Goal: Information Seeking & Learning: Check status

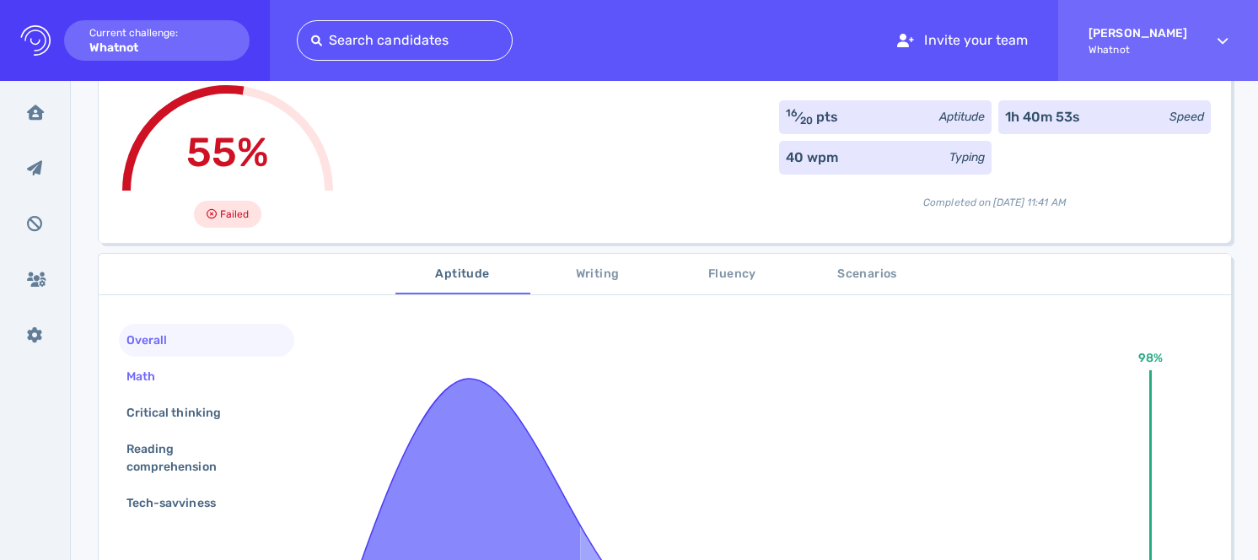
scroll to position [187, 0]
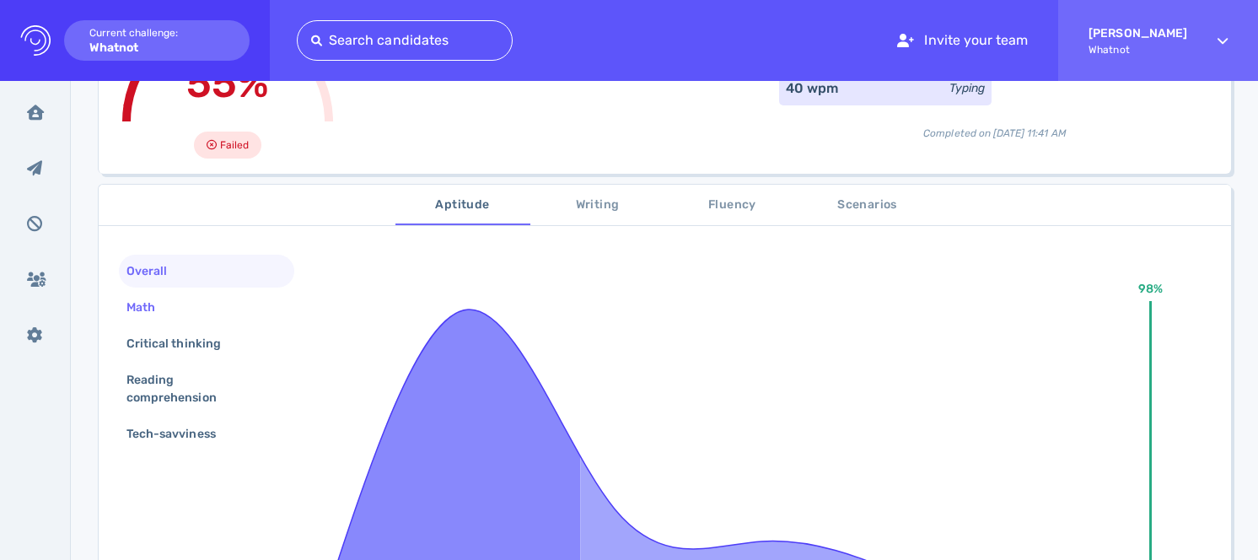
click at [193, 309] on div "Math" at bounding box center [206, 307] width 175 height 33
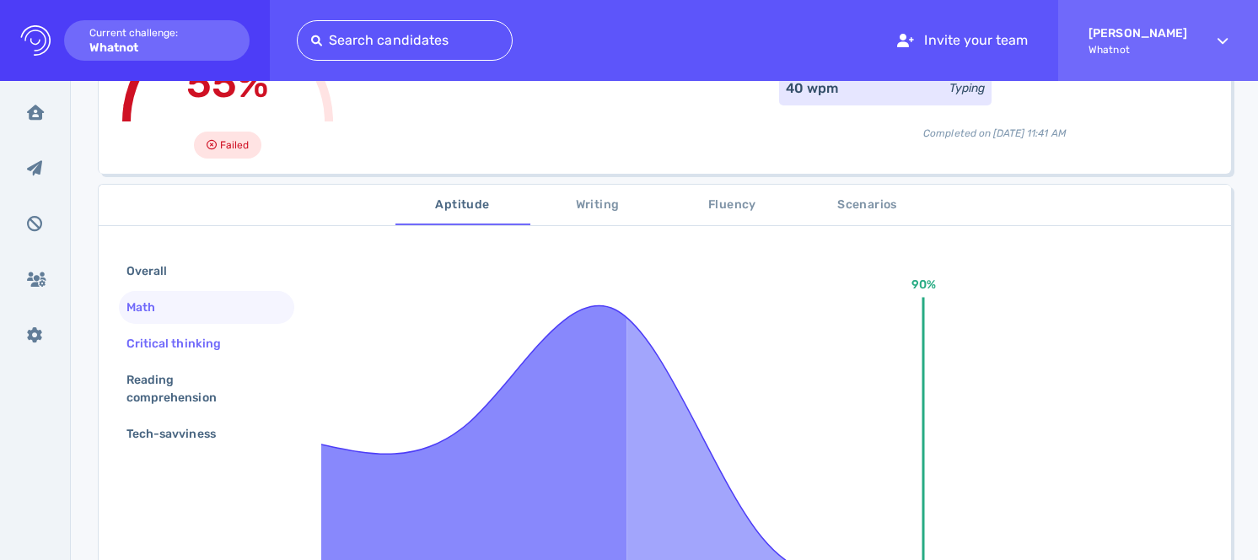
click at [201, 357] on div "Critical thinking" at bounding box center [206, 343] width 175 height 33
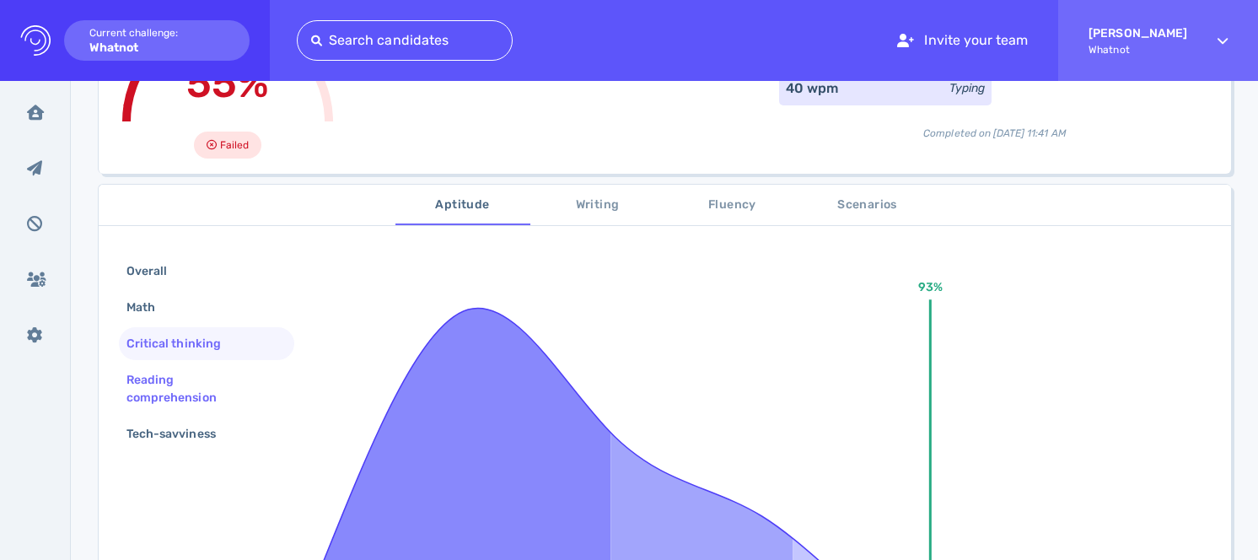
click at [201, 400] on div "Reading comprehension" at bounding box center [199, 389] width 153 height 42
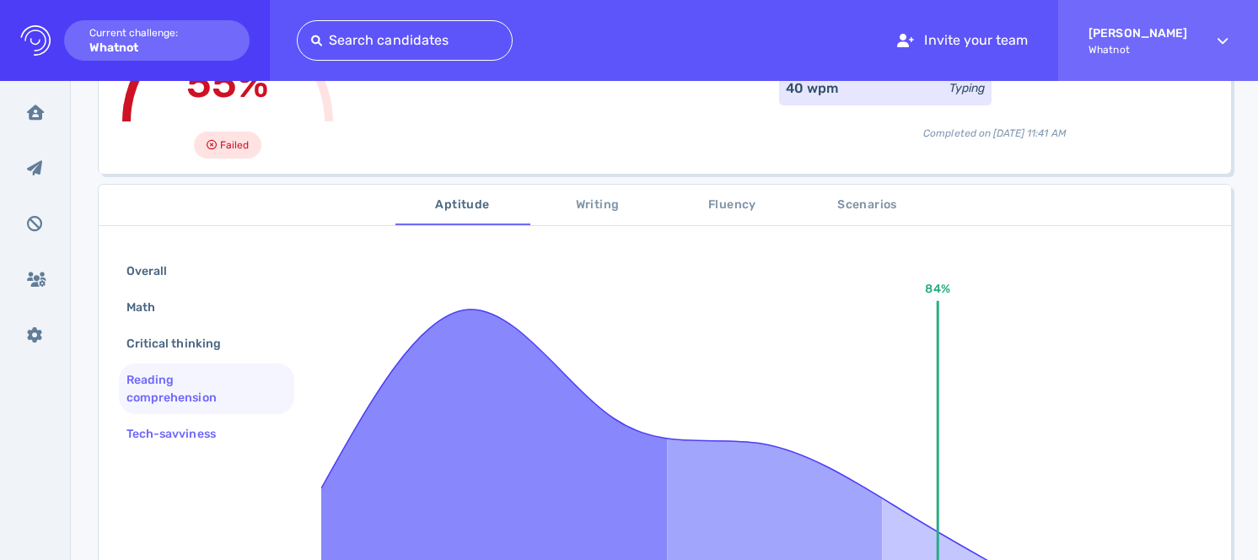
click at [196, 432] on div "Tech-savviness" at bounding box center [179, 434] width 113 height 24
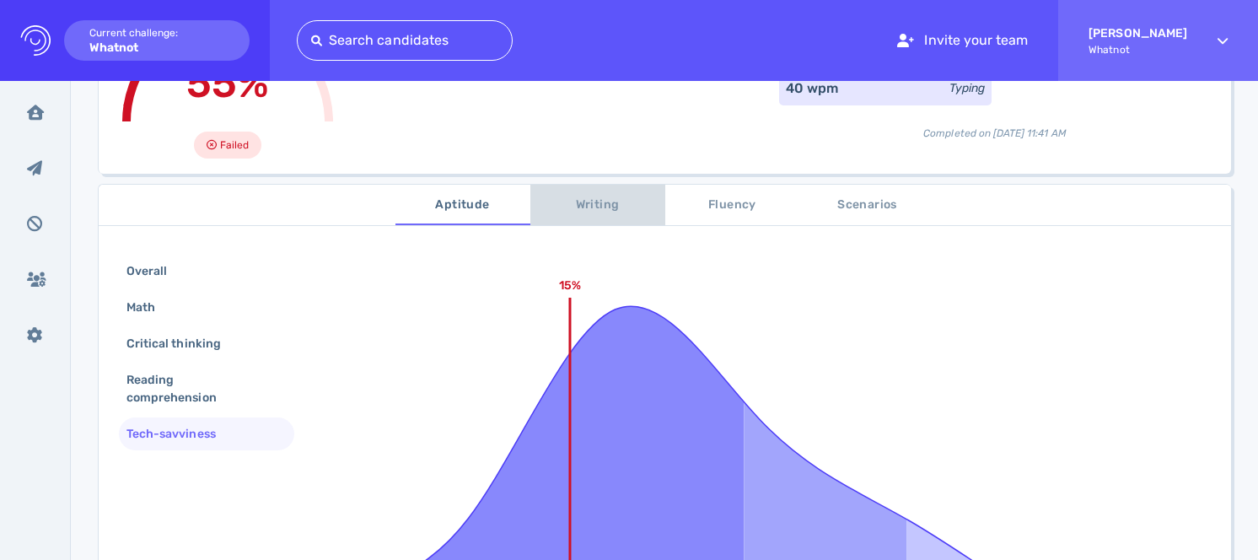
click at [610, 217] on button "Writing" at bounding box center [597, 205] width 135 height 40
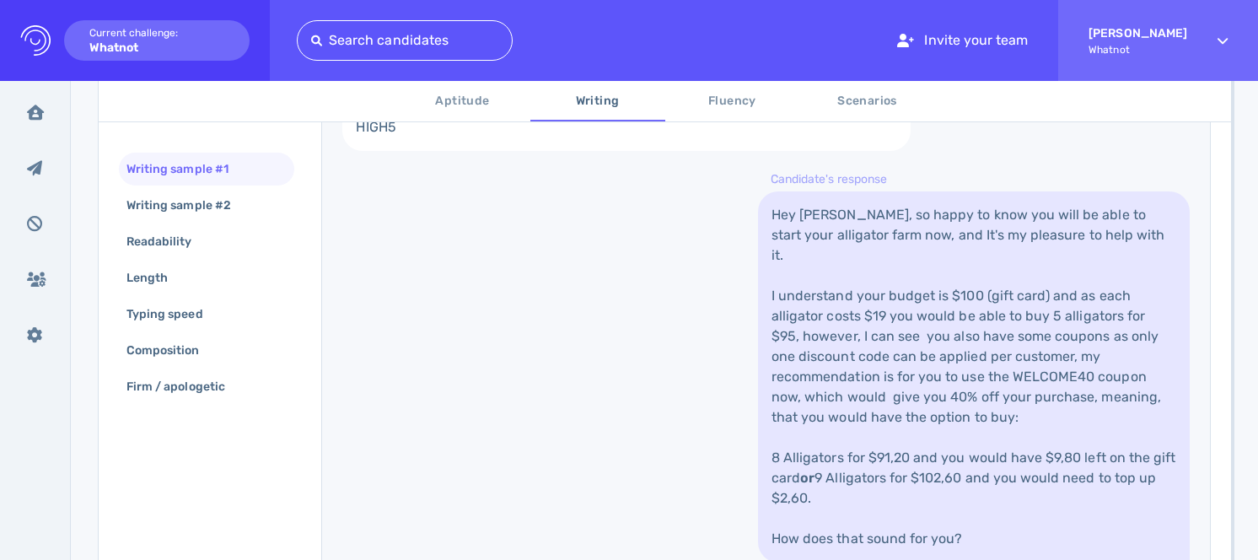
scroll to position [650, 0]
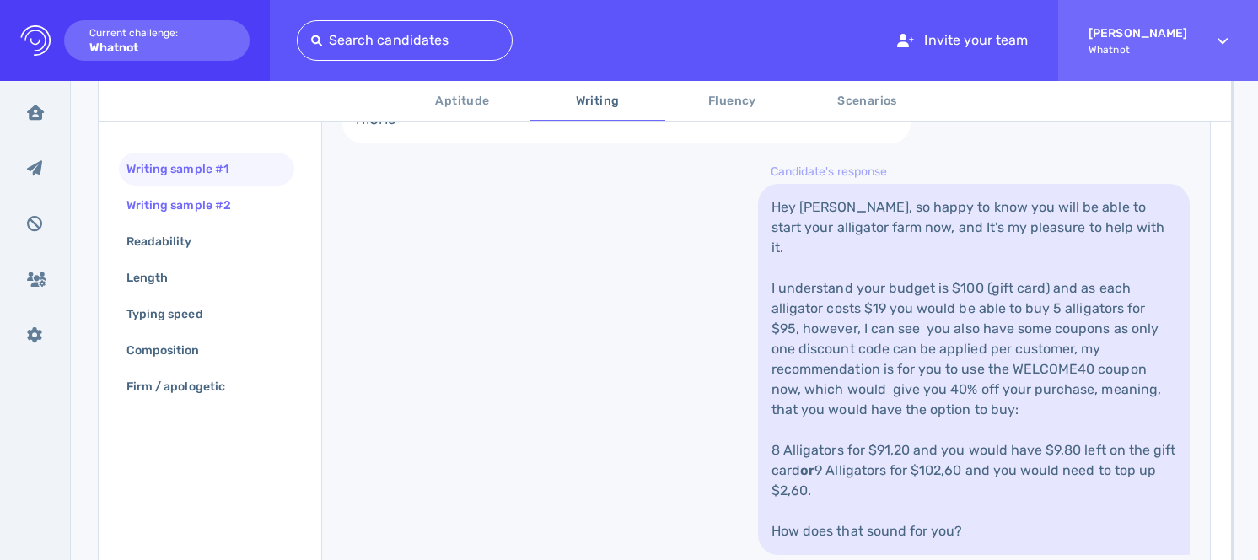
click at [162, 205] on div "Writing sample #2" at bounding box center [187, 205] width 128 height 24
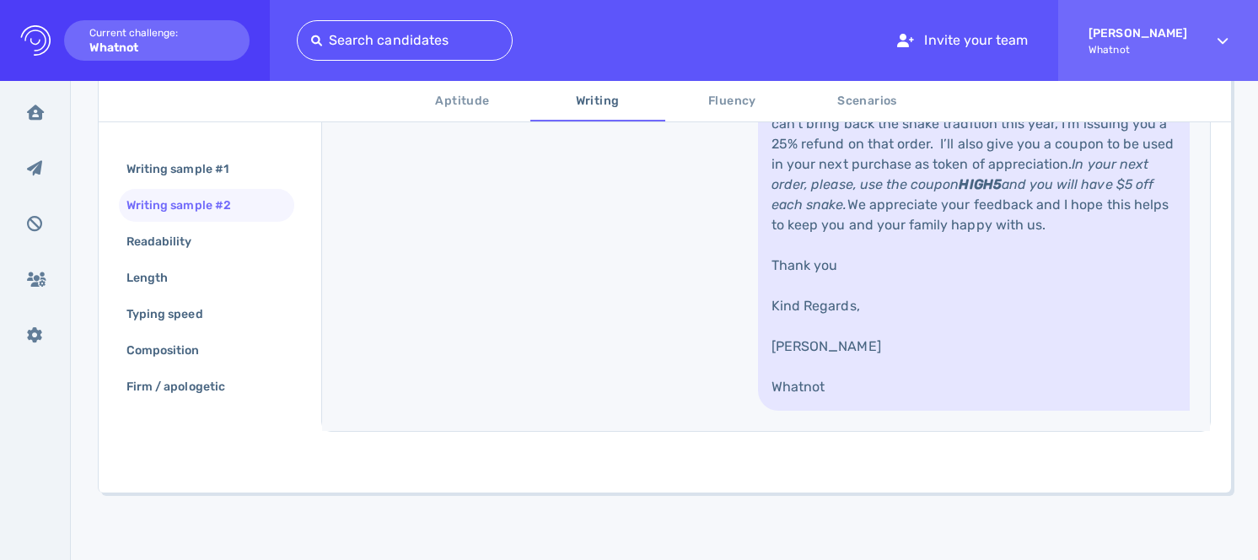
scroll to position [1029, 0]
click at [216, 169] on div "Writing sample #1" at bounding box center [186, 169] width 126 height 24
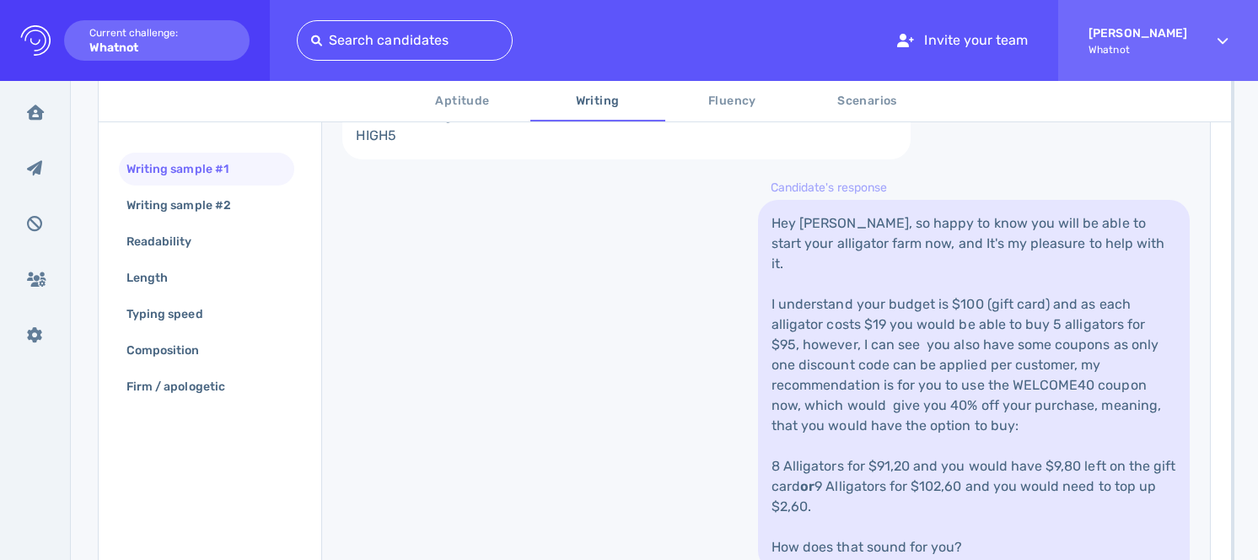
scroll to position [631, 0]
click at [252, 202] on div "Writing sample #2" at bounding box center [206, 205] width 175 height 33
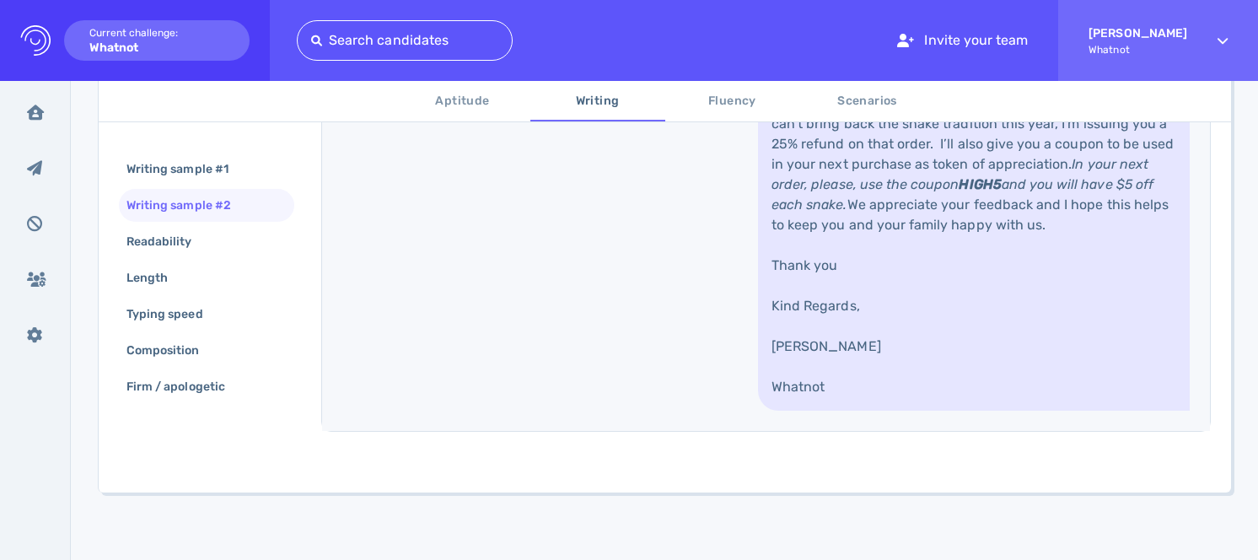
scroll to position [1088, 0]
drag, startPoint x: 1076, startPoint y: 255, endPoint x: 946, endPoint y: 257, distance: 129.9
click at [946, 257] on link "Hey Aiden, Hope you are very well. I’m very happy to know that you and your fam…" at bounding box center [974, 164] width 432 height 492
drag, startPoint x: 949, startPoint y: 280, endPoint x: 748, endPoint y: 235, distance: 205.6
click at [748, 235] on div "Hi, I hope it's going well. We've been customers for a long time, and our famil…" at bounding box center [766, 9] width 888 height 843
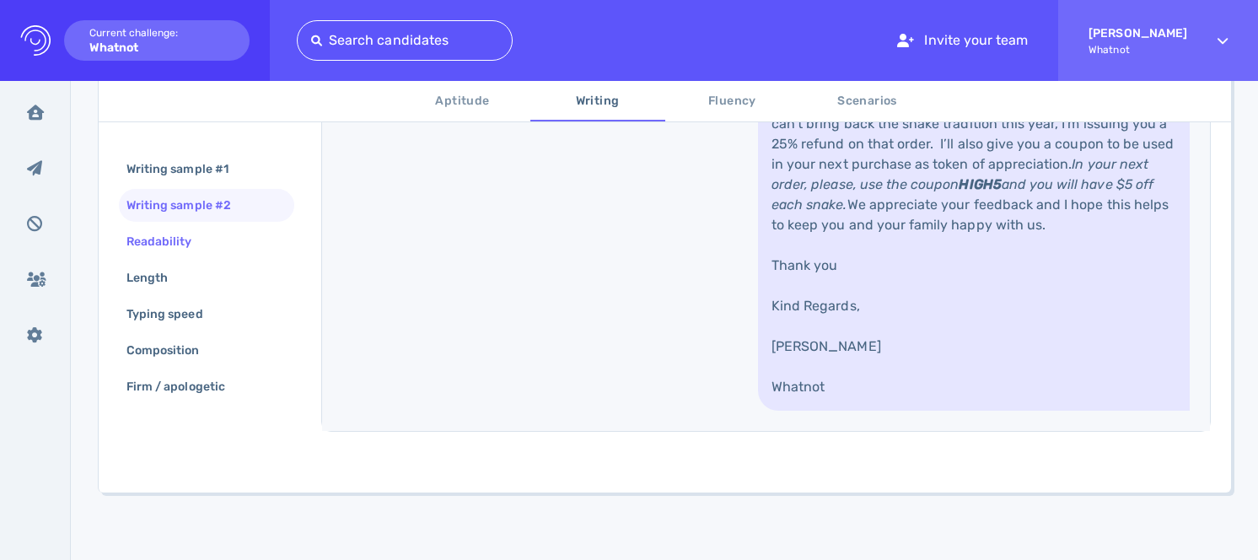
drag, startPoint x: 153, startPoint y: 259, endPoint x: 169, endPoint y: 242, distance: 22.7
click at [153, 259] on div "Writing sample #1 Writing sample #2 Readability Length Typing speed Composition…" at bounding box center [206, 280] width 175 height 254
click at [169, 241] on div "Readability" at bounding box center [167, 241] width 89 height 24
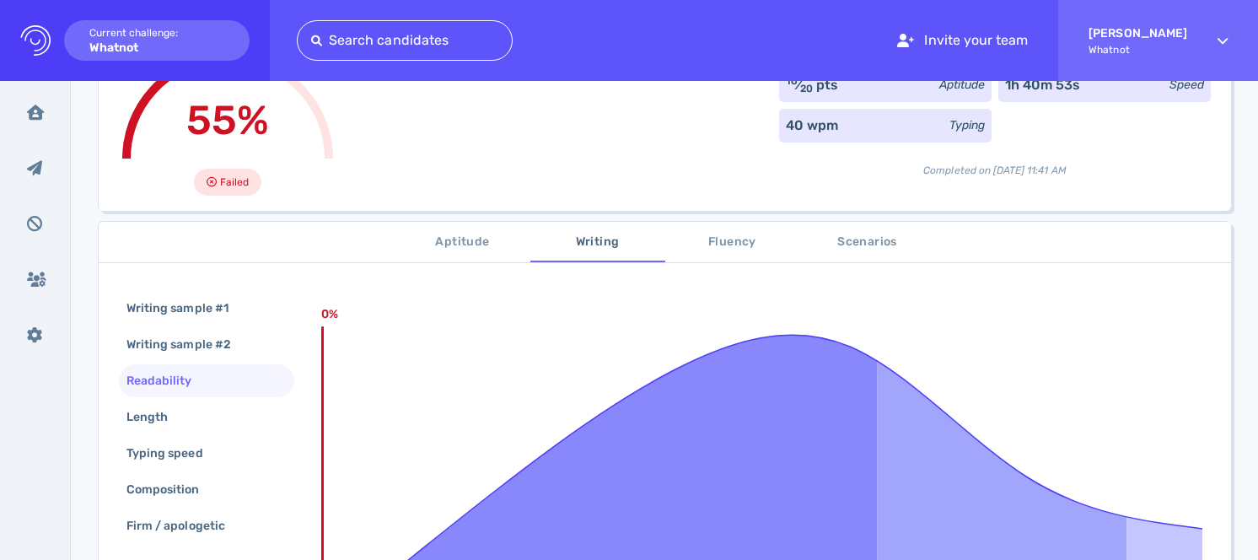
scroll to position [218, 0]
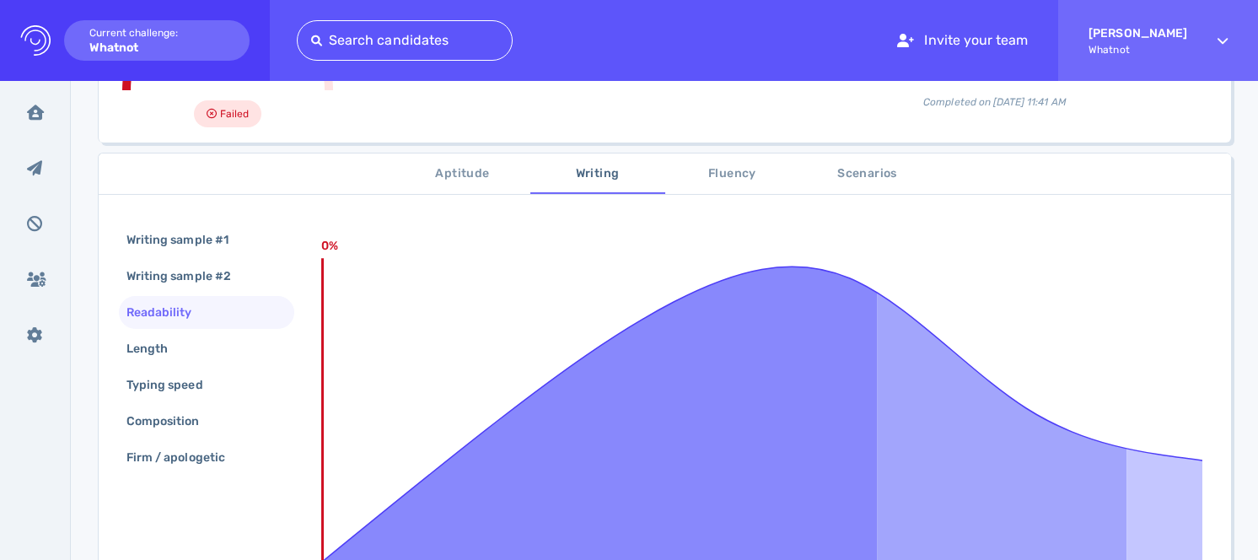
click at [739, 169] on span "Fluency" at bounding box center [732, 174] width 115 height 21
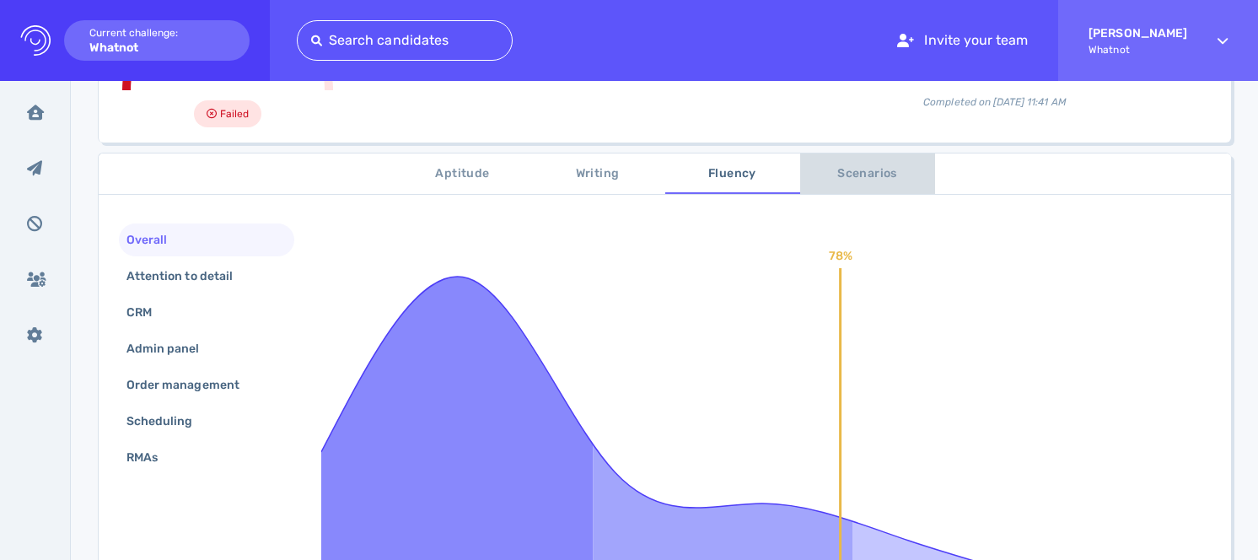
click at [854, 169] on span "Scenarios" at bounding box center [867, 174] width 115 height 21
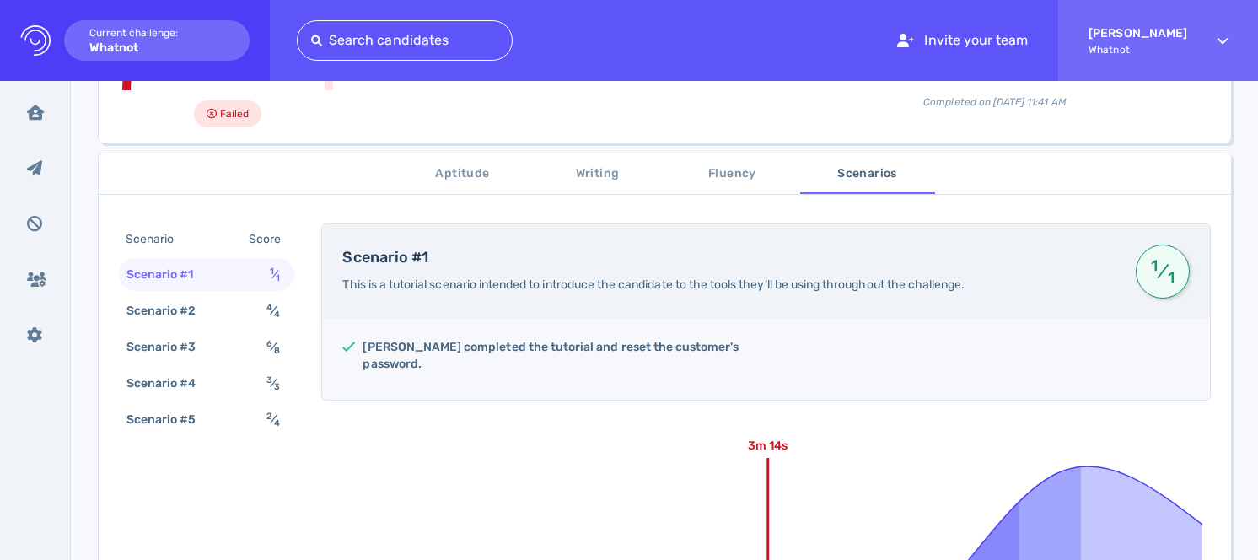
click at [686, 181] on span "Fluency" at bounding box center [732, 174] width 115 height 21
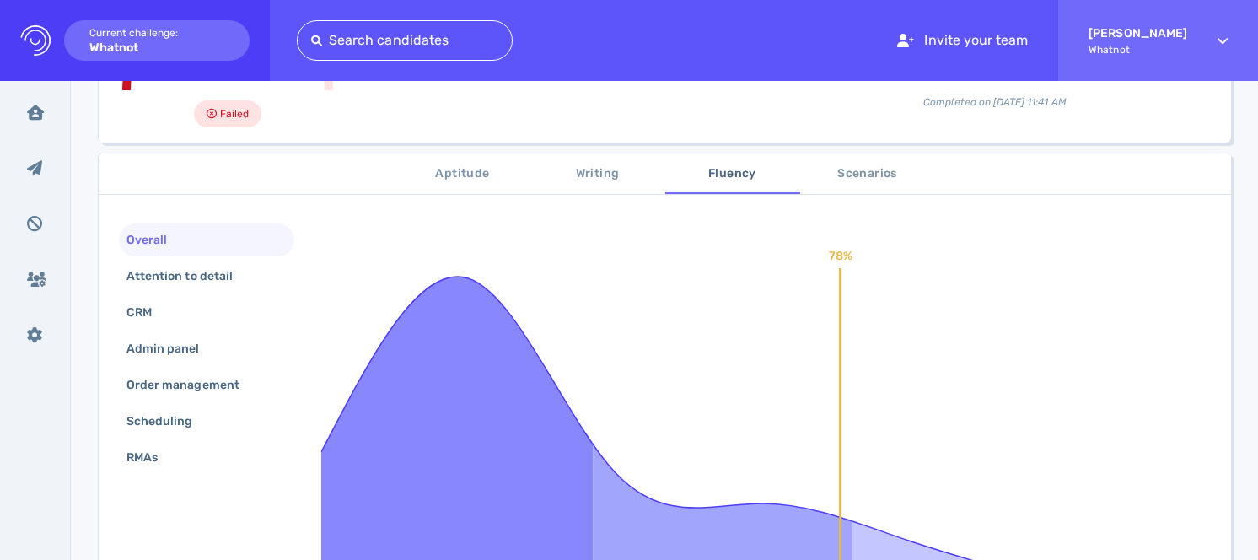
click at [752, 176] on span "Fluency" at bounding box center [732, 174] width 115 height 21
click at [472, 175] on span "Aptitude" at bounding box center [463, 174] width 115 height 21
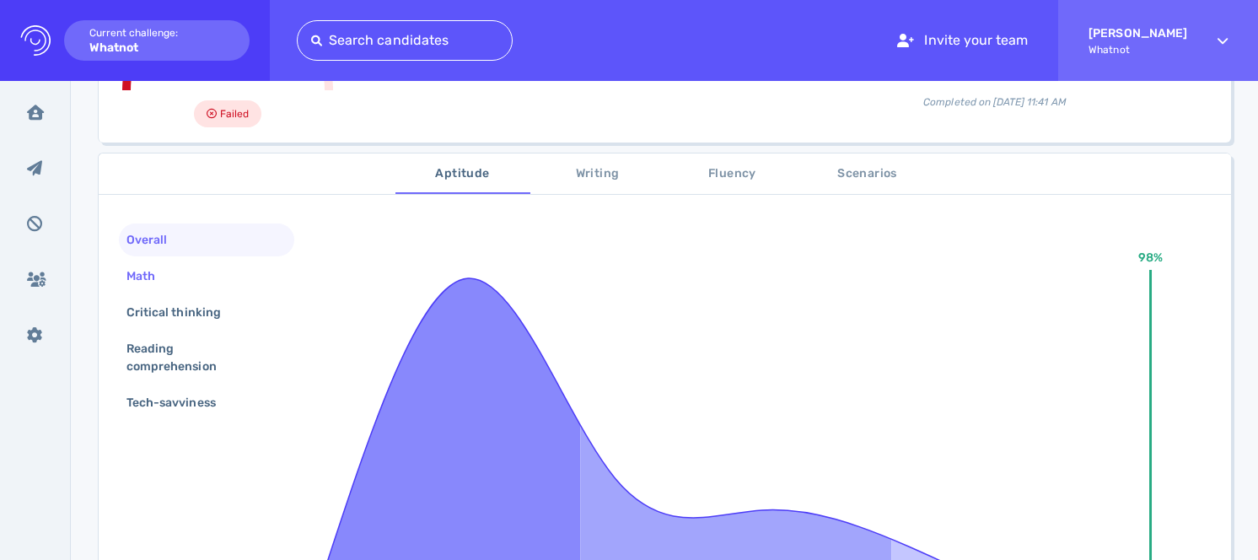
click at [204, 266] on div "Math" at bounding box center [206, 276] width 175 height 33
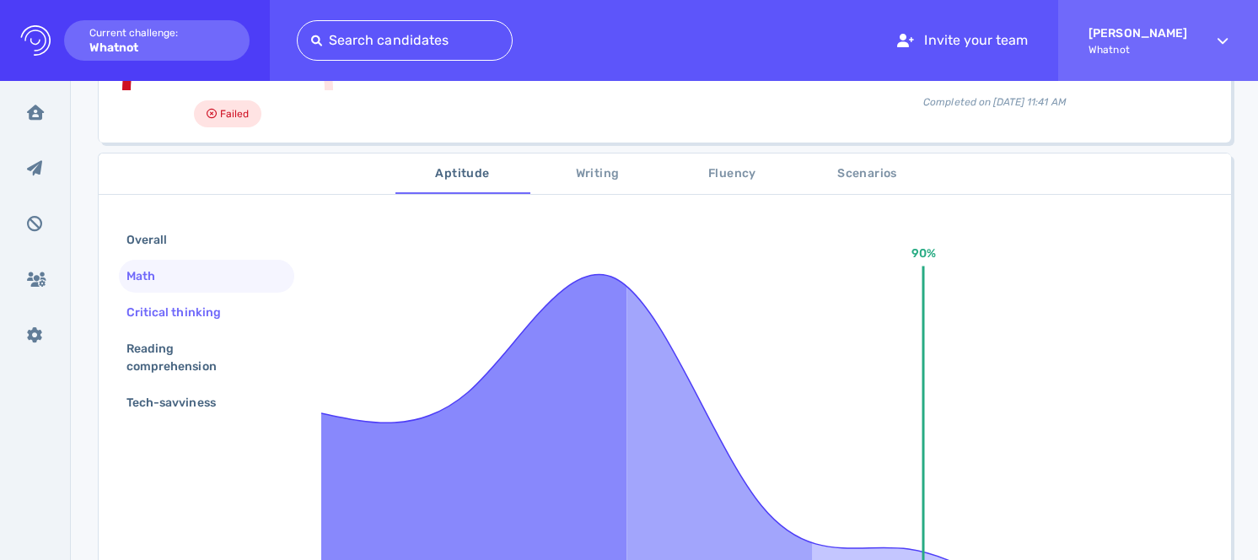
click at [209, 304] on div "Critical thinking" at bounding box center [182, 312] width 118 height 24
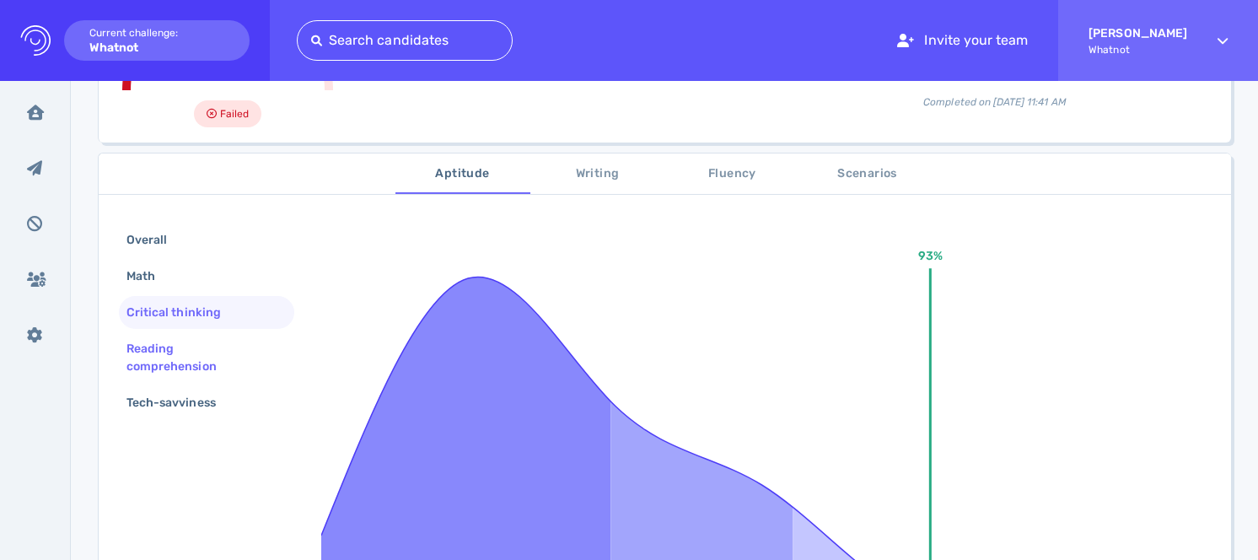
click at [219, 346] on div "Reading comprehension" at bounding box center [199, 357] width 153 height 42
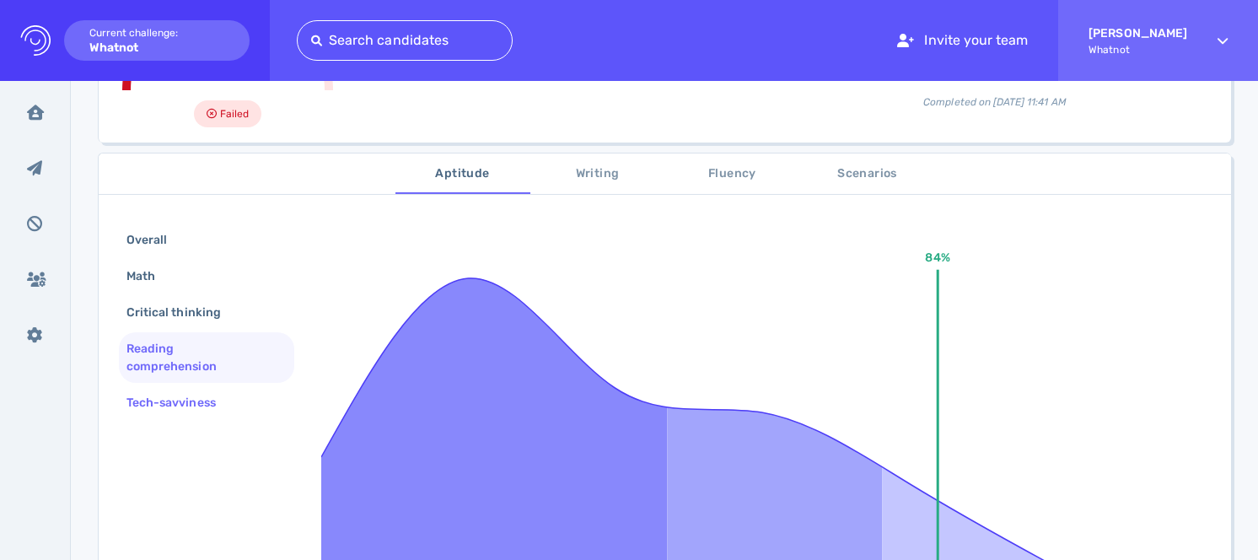
click at [219, 394] on div "Tech-savviness" at bounding box center [179, 402] width 113 height 24
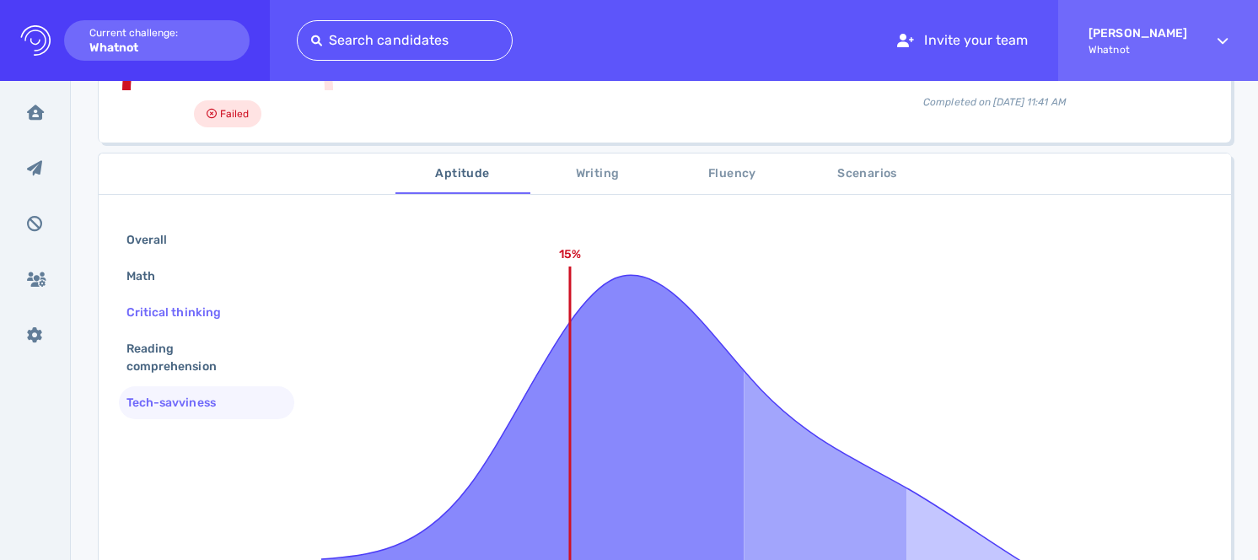
click at [211, 318] on div "Critical thinking" at bounding box center [182, 312] width 118 height 24
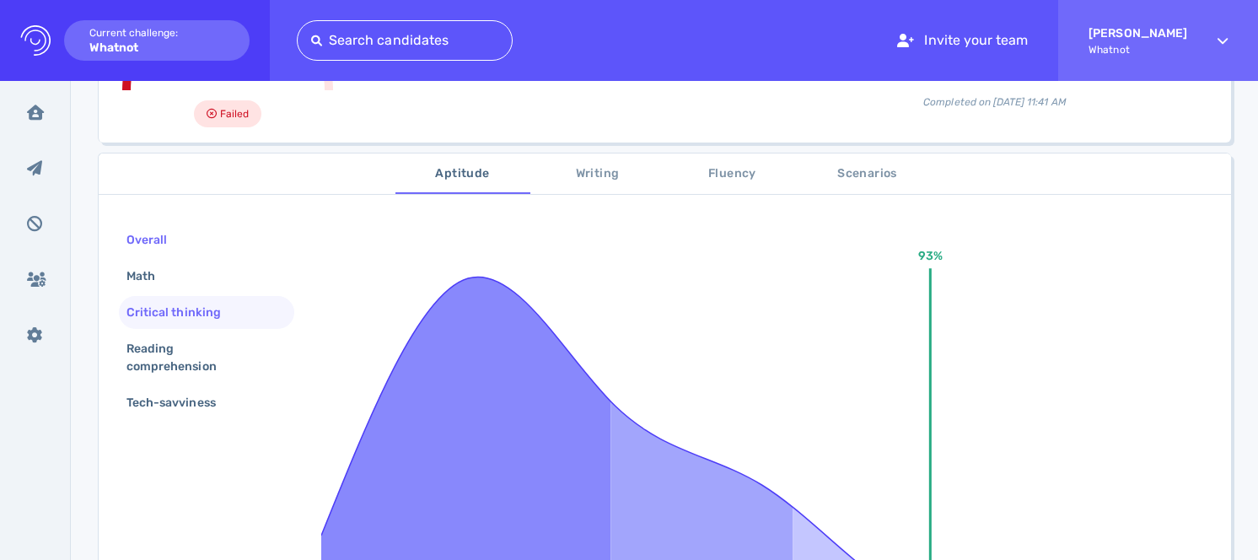
click at [169, 235] on div "Overall" at bounding box center [155, 240] width 64 height 24
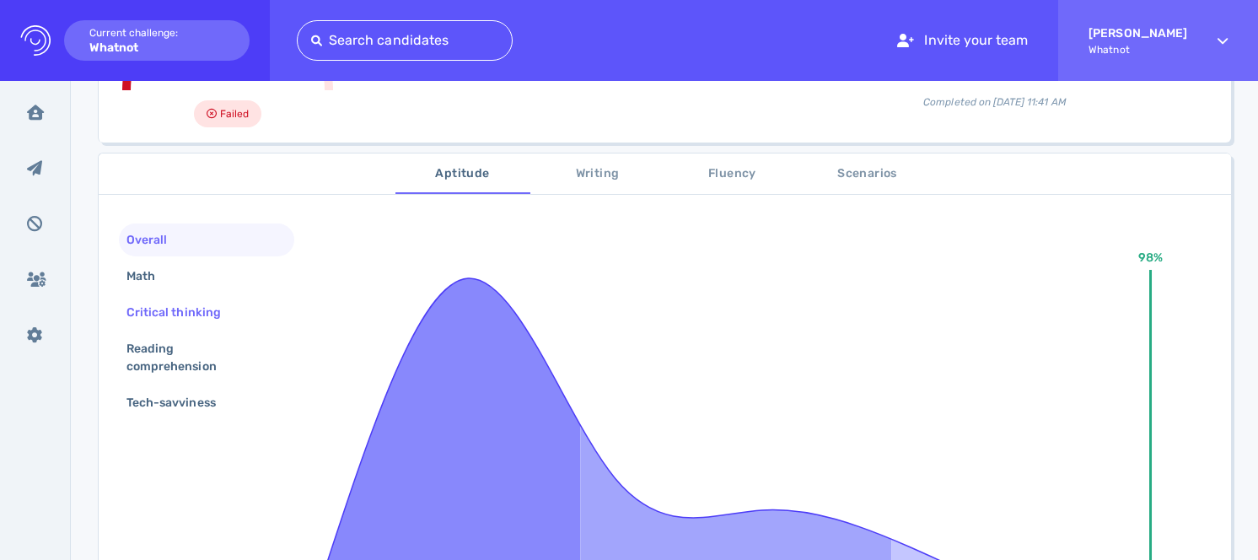
click at [180, 320] on div "Critical thinking" at bounding box center [182, 312] width 118 height 24
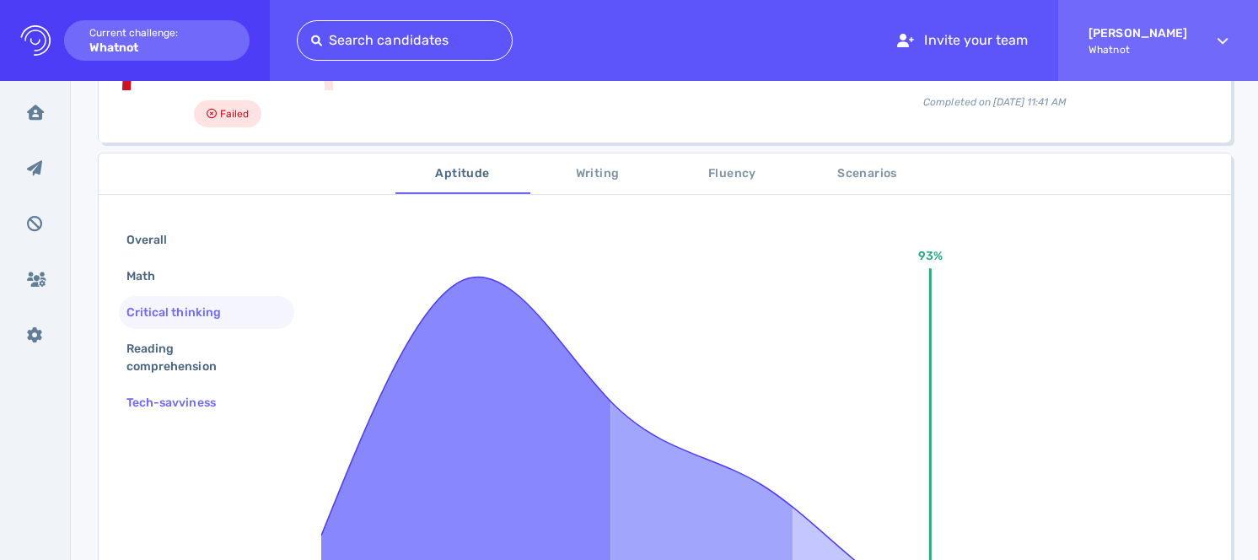
click at [192, 410] on div "Tech-savviness" at bounding box center [179, 402] width 113 height 24
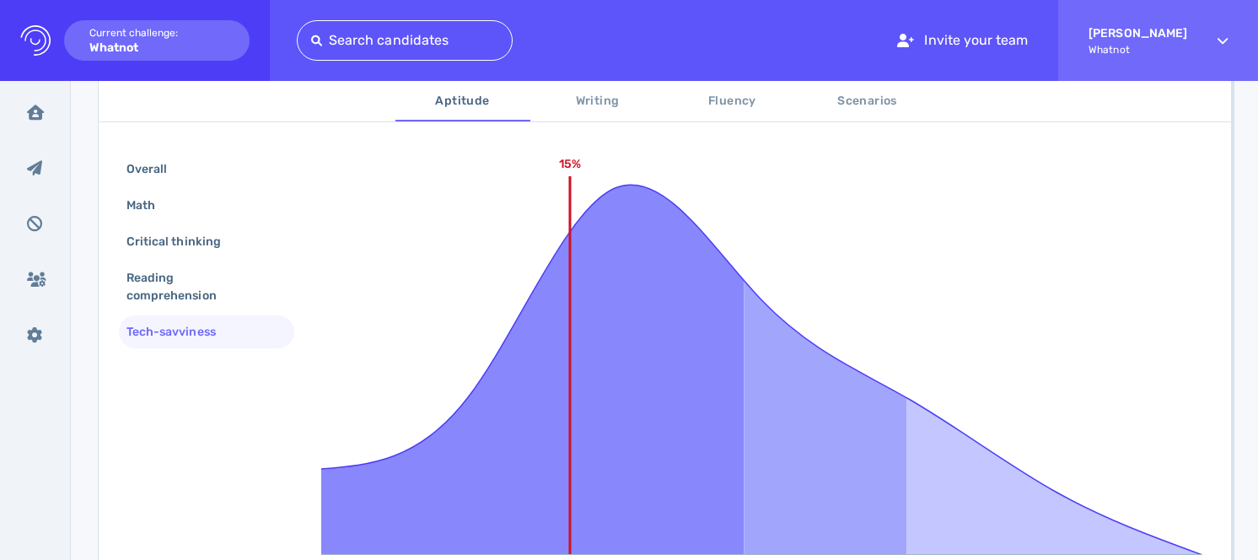
scroll to position [338, 0]
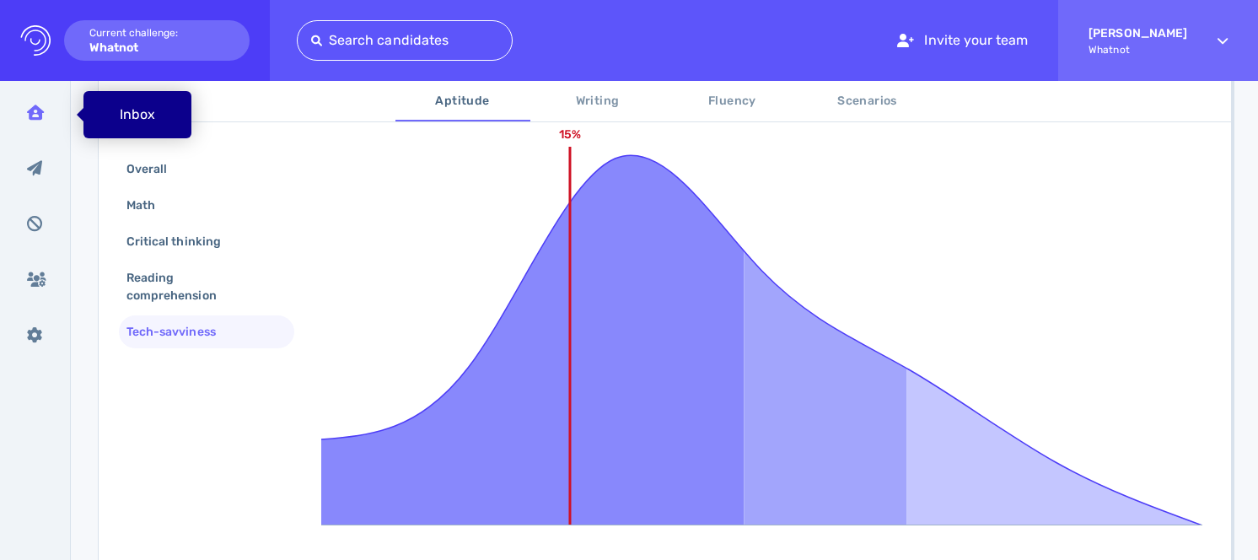
click at [30, 110] on icon at bounding box center [35, 112] width 17 height 15
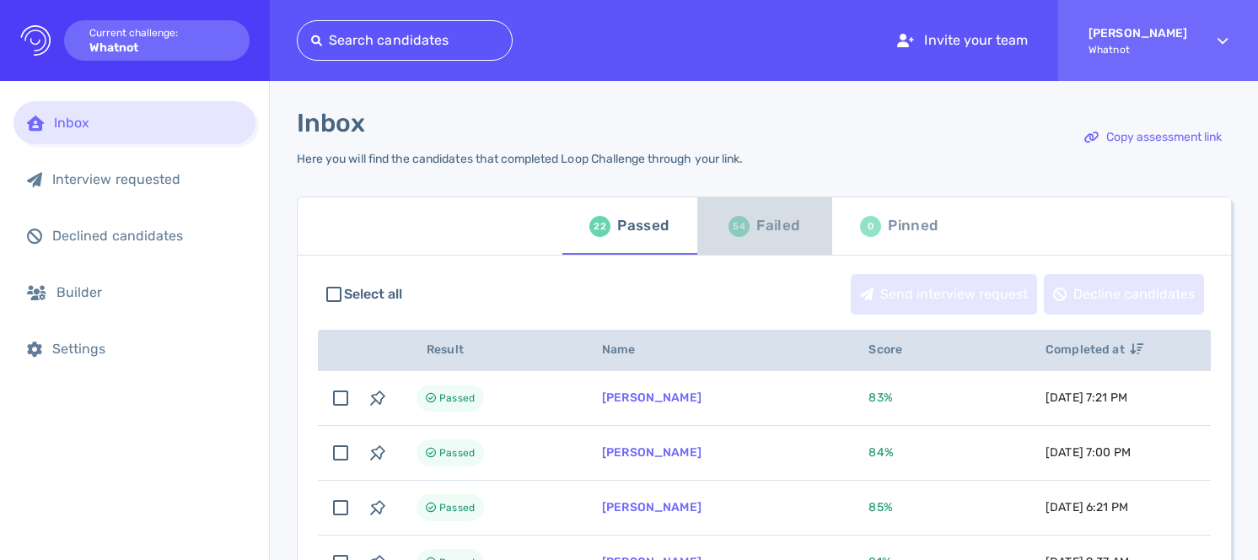
click at [758, 234] on div "Failed" at bounding box center [777, 225] width 43 height 25
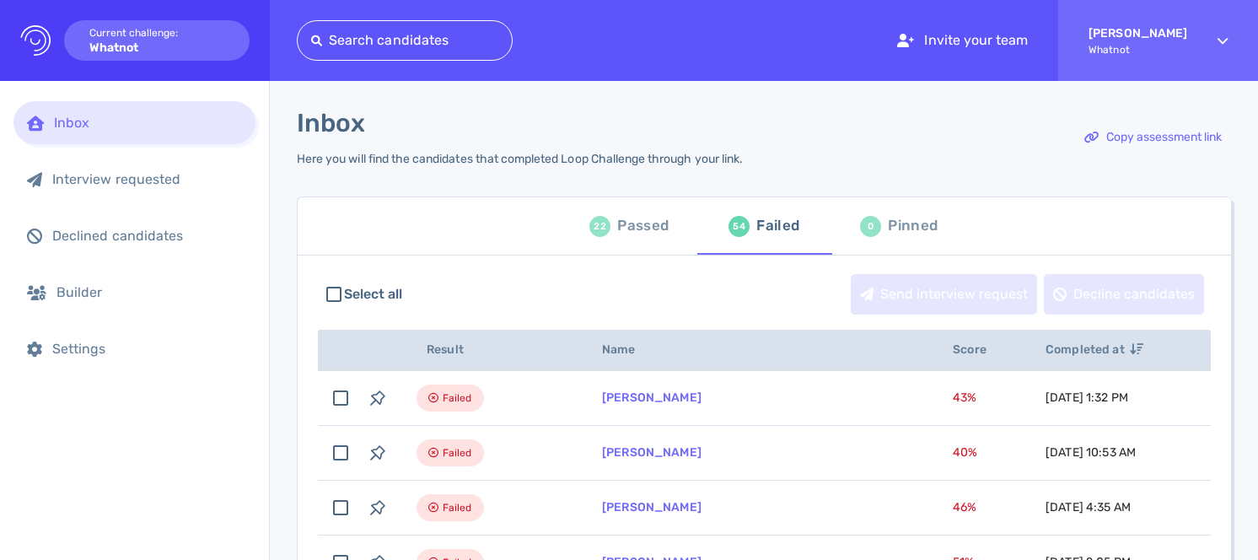
click at [617, 220] on div "Passed" at bounding box center [642, 225] width 51 height 25
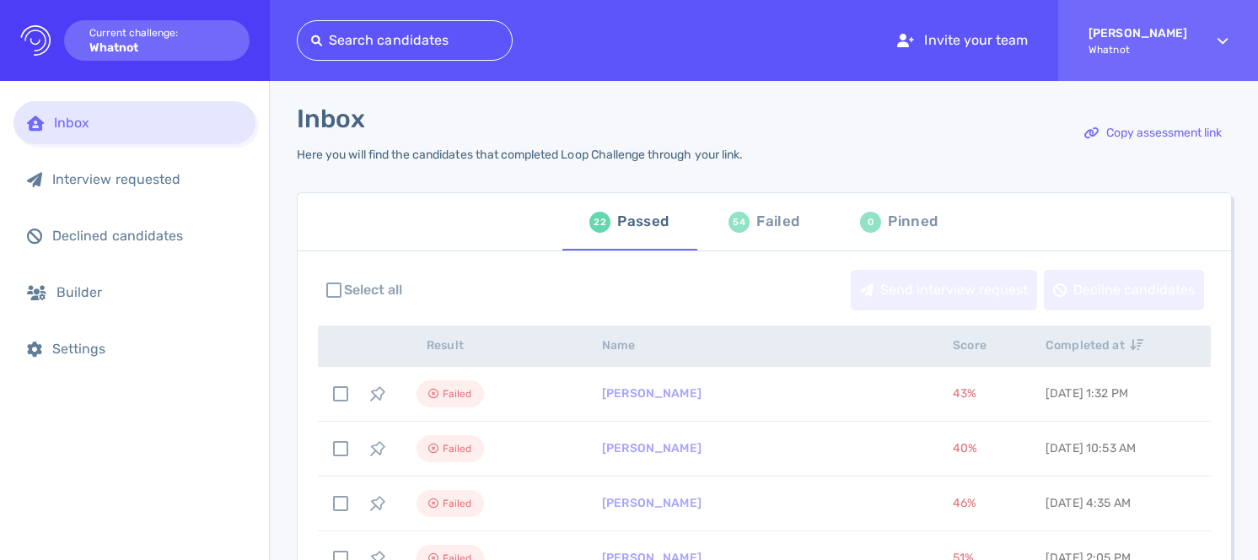
scroll to position [8, 0]
